Goal: Transaction & Acquisition: Purchase product/service

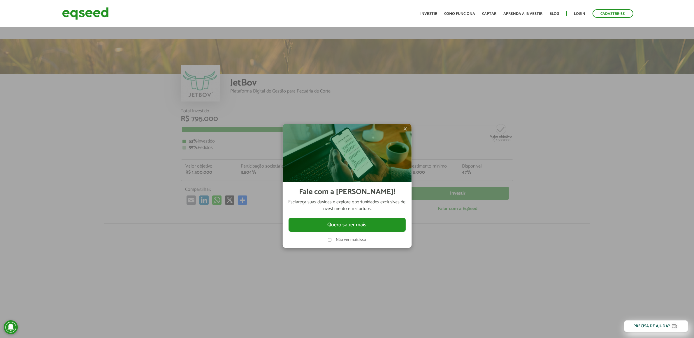
click at [404, 128] on div "×" at bounding box center [347, 153] width 129 height 58
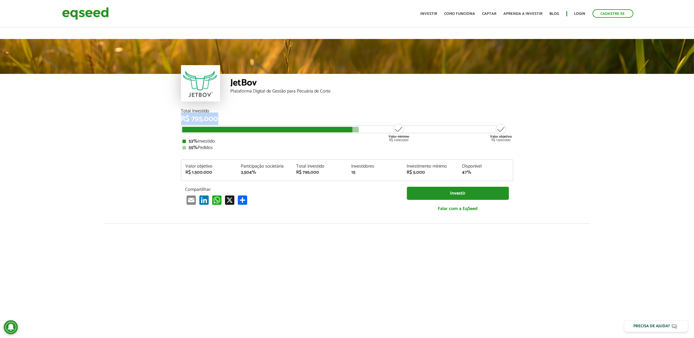
drag, startPoint x: 183, startPoint y: 101, endPoint x: 215, endPoint y: 110, distance: 33.1
click at [220, 115] on div "R$ 795.000" at bounding box center [347, 119] width 332 height 8
click at [51, 108] on article "JetBov Plataforma Digital de Gestão para Pecuária de Corte Total Investido R$ 7…" at bounding box center [347, 230] width 694 height 383
click at [68, 113] on article "JetBov Plataforma Digital de Gestão para Pecuária de Corte Total Investido R$ 7…" at bounding box center [347, 230] width 694 height 383
drag, startPoint x: 154, startPoint y: 47, endPoint x: 184, endPoint y: 103, distance: 63.7
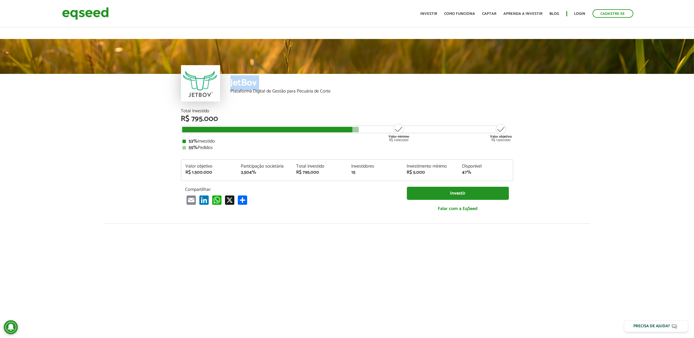
click at [213, 91] on div "JetBov Plataforma Digital de Gestão para Pecuária de Corte" at bounding box center [347, 74] width 694 height 70
drag, startPoint x: 182, startPoint y: 103, endPoint x: 208, endPoint y: 106, distance: 26.4
click at [208, 115] on div "R$ 795.000" at bounding box center [347, 119] width 332 height 8
click at [163, 115] on article "JetBov Plataforma Digital de Gestão para Pecuária de Corte Total Investido R$ 7…" at bounding box center [347, 230] width 694 height 383
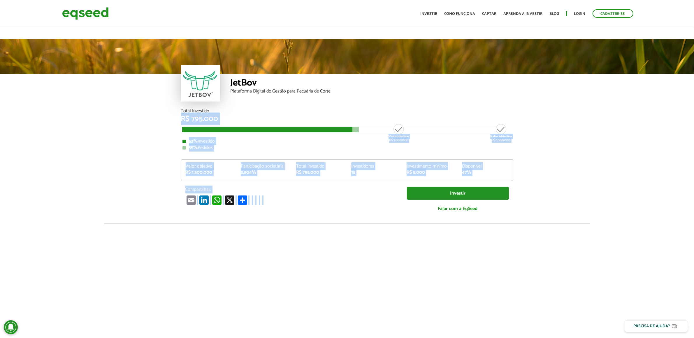
drag, startPoint x: 178, startPoint y: 102, endPoint x: 534, endPoint y: 181, distance: 364.8
click at [534, 181] on article "JetBov Plataforma Digital de Gestão para Pecuária de Corte Total Investido R$ 7…" at bounding box center [347, 230] width 694 height 383
click at [543, 156] on article "JetBov Plataforma Digital de Gestão para Pecuária de Corte Total Investido R$ 7…" at bounding box center [347, 230] width 694 height 383
drag, startPoint x: 175, startPoint y: 100, endPoint x: 524, endPoint y: 174, distance: 356.0
click at [483, 198] on article "JetBov Plataforma Digital de Gestão para Pecuária de Corte Total Investido R$ 7…" at bounding box center [347, 230] width 694 height 383
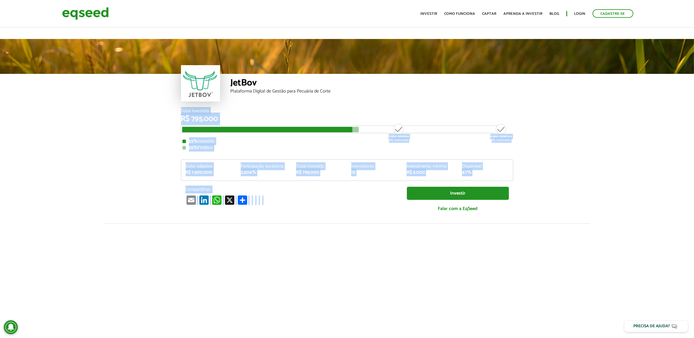
click at [553, 134] on article "JetBov Plataforma Digital de Gestão para Pecuária de Corte Total Investido R$ 7…" at bounding box center [347, 230] width 694 height 383
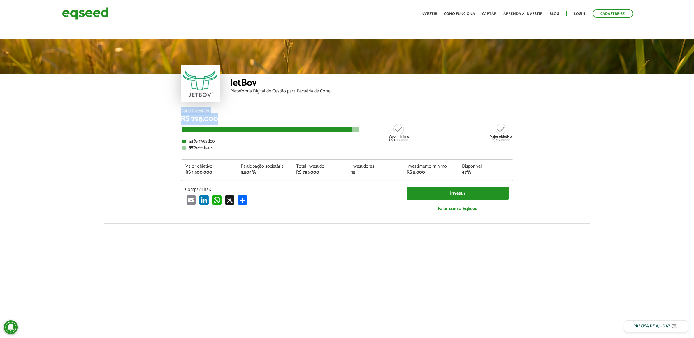
drag, startPoint x: 195, startPoint y: 102, endPoint x: 309, endPoint y: 99, distance: 113.6
click at [321, 103] on article "JetBov Plataforma Digital de Gestão para Pecuária de Corte Total Investido R$ 7…" at bounding box center [347, 230] width 694 height 383
click at [309, 109] on div "Total Investido" at bounding box center [347, 111] width 332 height 5
drag, startPoint x: 177, startPoint y: 128, endPoint x: 230, endPoint y: 135, distance: 53.1
click at [230, 135] on div "Total Investido R$ 795.000 Valor mínimo R$ 1.000.000 Valor objetivo R$ 1.500.00…" at bounding box center [347, 166] width 341 height 115
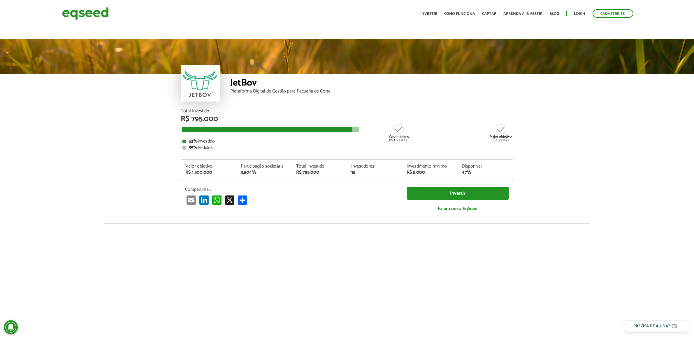
click at [230, 146] on div "55% Pedidos" at bounding box center [346, 148] width 329 height 5
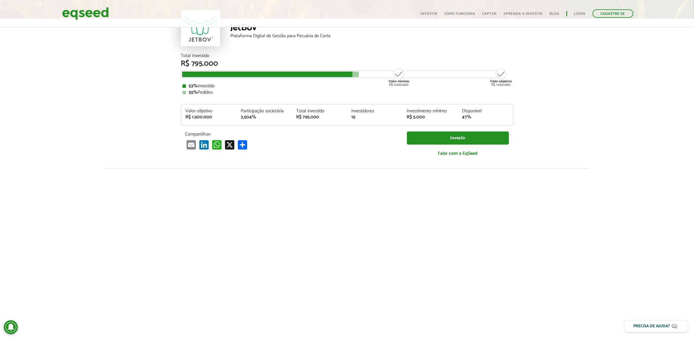
scroll to position [73, 0]
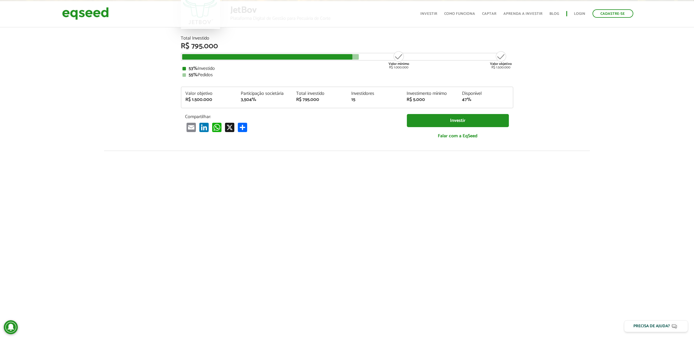
drag, startPoint x: 558, startPoint y: 244, endPoint x: 557, endPoint y: 240, distance: 3.7
click at [557, 243] on div at bounding box center [347, 250] width 694 height 199
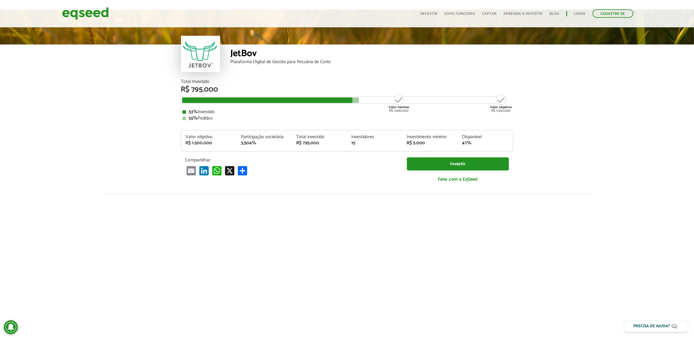
scroll to position [0, 0]
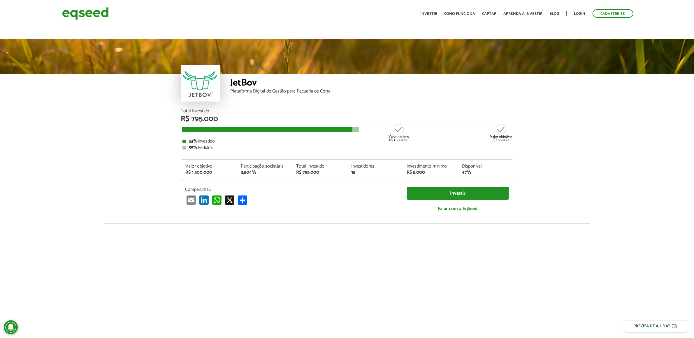
drag, startPoint x: 238, startPoint y: 109, endPoint x: 365, endPoint y: 130, distance: 128.7
click at [365, 130] on div "Total Investido R$ 795.000 Valor mínimo R$ 1.000.000 Valor objetivo R$ 1.500.00…" at bounding box center [347, 129] width 332 height 41
click at [323, 139] on div "Total Investido R$ 795.000 Valor mínimo R$ 1.000.000 Valor objetivo R$ 1.500.00…" at bounding box center [347, 163] width 332 height 109
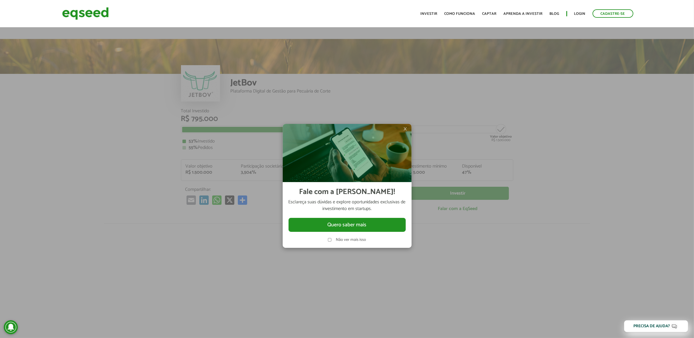
click at [405, 132] on span "×" at bounding box center [404, 129] width 3 height 7
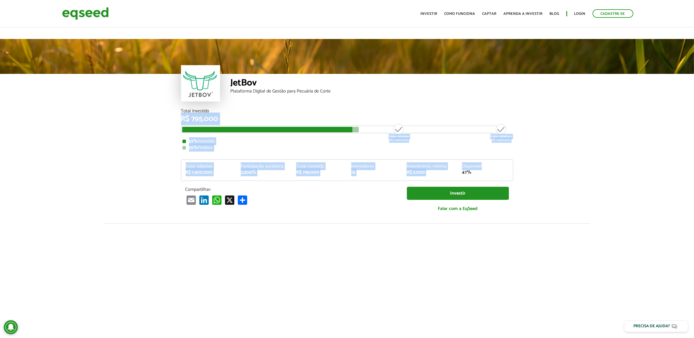
drag, startPoint x: 177, startPoint y: 103, endPoint x: 523, endPoint y: 151, distance: 350.2
click at [523, 151] on article "JetBov Plataforma Digital de Gestão para Pecuária de Corte Total Investido R$ 7…" at bounding box center [347, 230] width 694 height 383
click at [524, 140] on article "JetBov Plataforma Digital de Gestão para Pecuária de Corte Total Investido R$ 7…" at bounding box center [347, 230] width 694 height 383
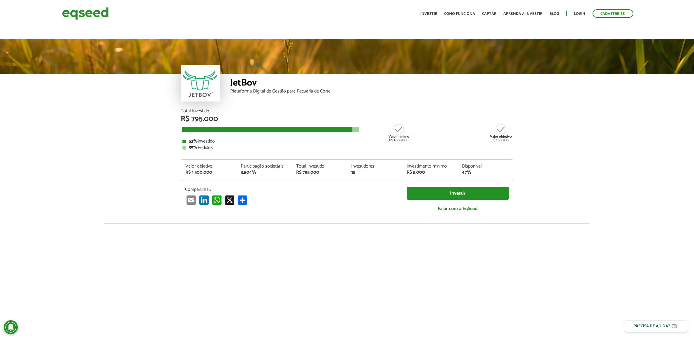
drag, startPoint x: 171, startPoint y: 98, endPoint x: 521, endPoint y: 126, distance: 350.9
click at [521, 126] on article "JetBov Plataforma Digital de Gestão para Pecuária de Corte Total Investido R$ 7…" at bounding box center [347, 230] width 694 height 383
click at [504, 124] on div "Valor objetivo R$ 1.500.000" at bounding box center [501, 133] width 22 height 19
click at [343, 56] on div at bounding box center [347, 56] width 694 height 35
drag, startPoint x: 175, startPoint y: 107, endPoint x: 276, endPoint y: 109, distance: 101.4
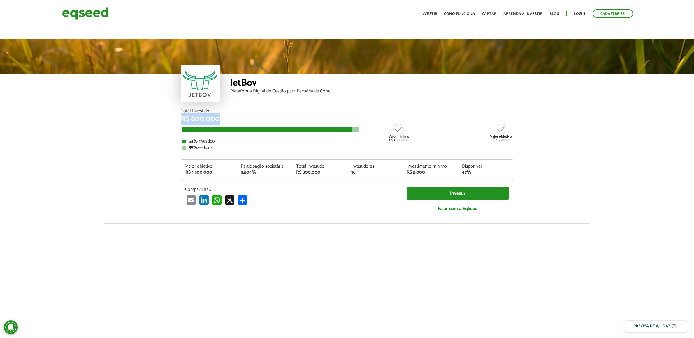
click at [276, 109] on article "JetBov Plataforma Digital de Gestão para Pecuária de Corte Total Investido R$ 8…" at bounding box center [347, 230] width 694 height 383
click at [271, 109] on div "Total Investido R$ 800.000" at bounding box center [347, 116] width 332 height 14
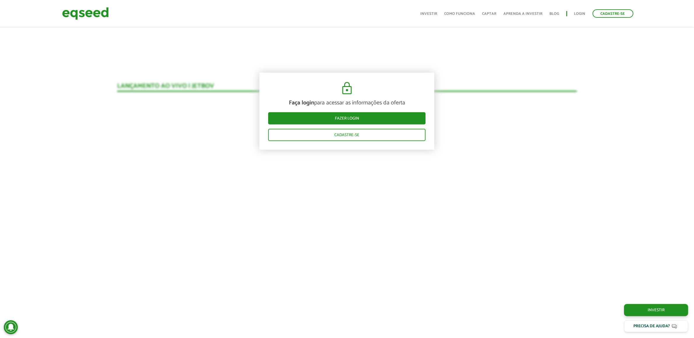
scroll to position [583, 0]
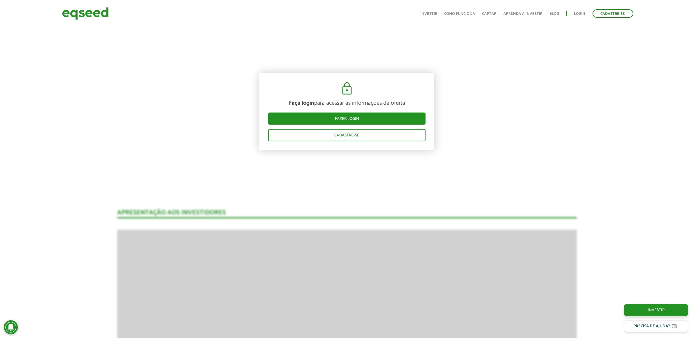
scroll to position [765, 0]
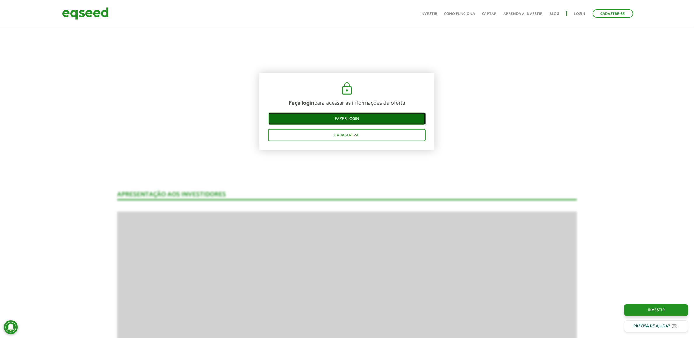
click at [343, 115] on link "Fazer login" at bounding box center [346, 118] width 157 height 12
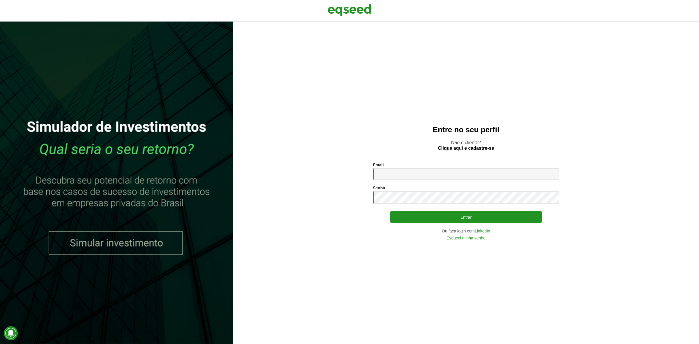
click at [398, 167] on div "Email * Digite seu endereço de e-mail." at bounding box center [466, 171] width 186 height 17
click at [391, 174] on input "Email *" at bounding box center [466, 173] width 186 height 11
type input "**********"
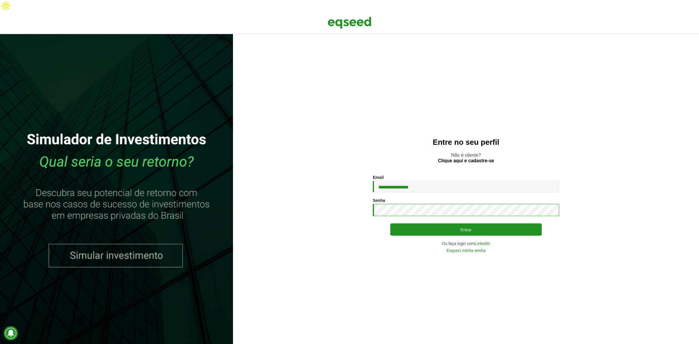
click at [390, 223] on button "Entrar" at bounding box center [465, 229] width 151 height 12
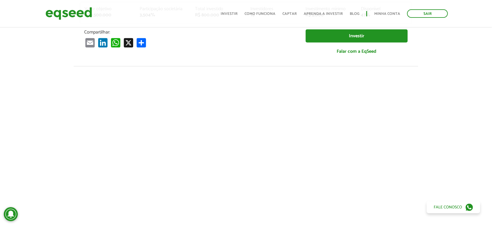
scroll to position [0, 4]
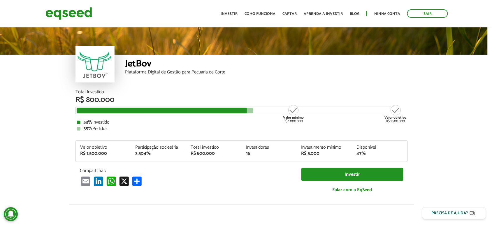
scroll to position [0, 4]
